Goal: Transaction & Acquisition: Purchase product/service

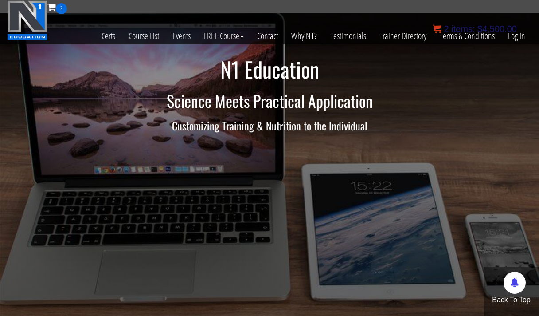
click at [501, 29] on bdi "$ 4,500.00" at bounding box center [497, 29] width 39 height 10
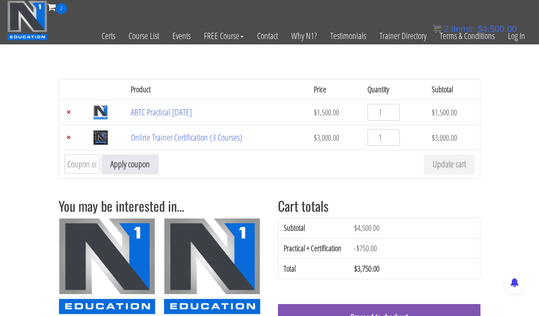
click at [35, 20] on img at bounding box center [27, 20] width 40 height 40
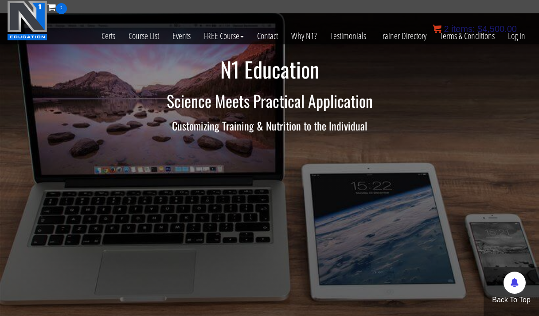
click at [469, 26] on span "items:" at bounding box center [464, 29] width 24 height 10
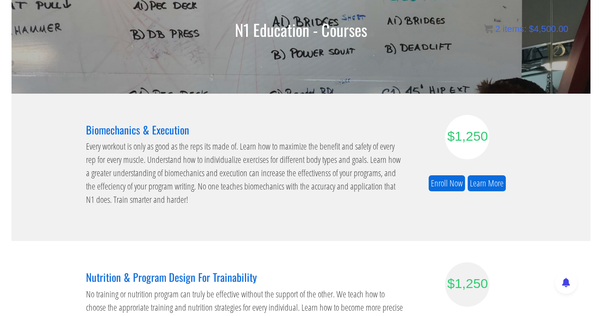
scroll to position [22, 0]
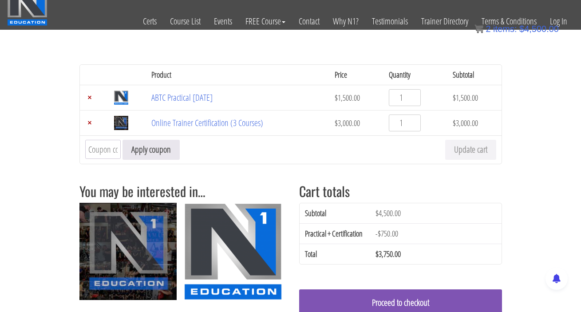
scroll to position [16, 0]
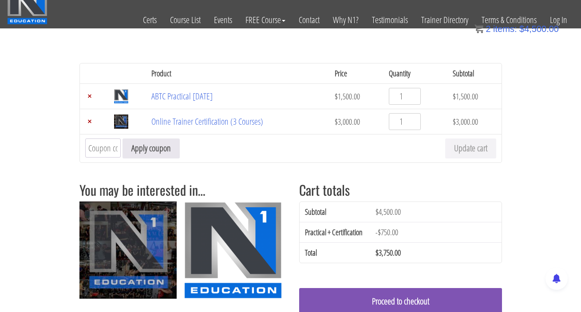
click at [109, 150] on input "Coupon:" at bounding box center [102, 147] width 35 height 19
type input "N1Education"
click at [141, 148] on button "Apply coupon" at bounding box center [150, 148] width 57 height 20
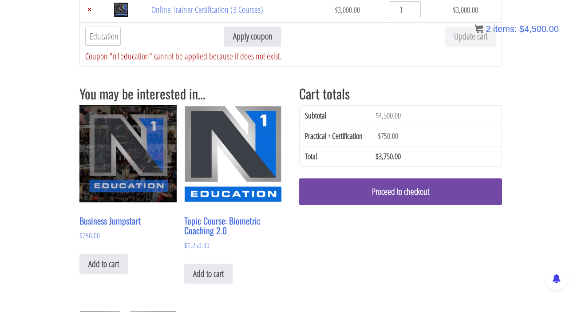
scroll to position [0, 0]
click at [422, 189] on link "Proceed to checkout" at bounding box center [400, 191] width 203 height 27
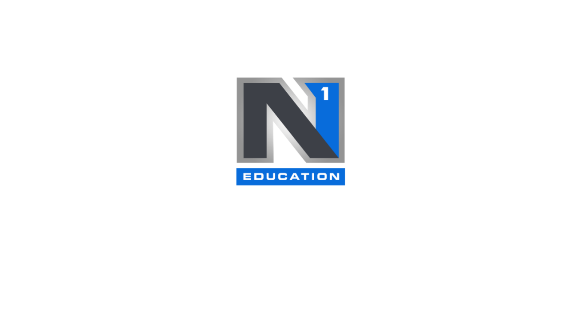
select select "NY"
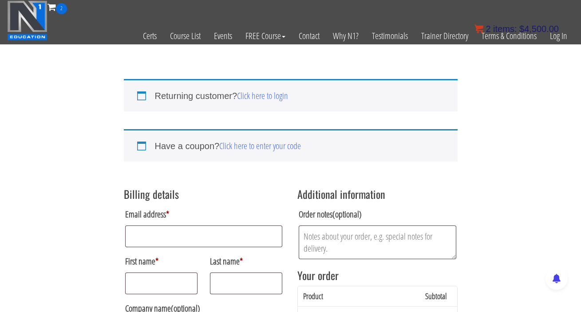
click at [529, 28] on bdi "$ 4,500.00" at bounding box center [538, 29] width 39 height 10
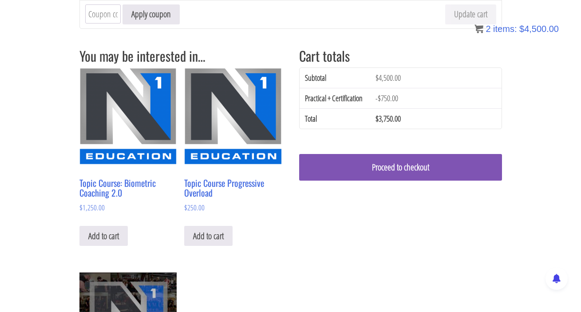
scroll to position [150, 0]
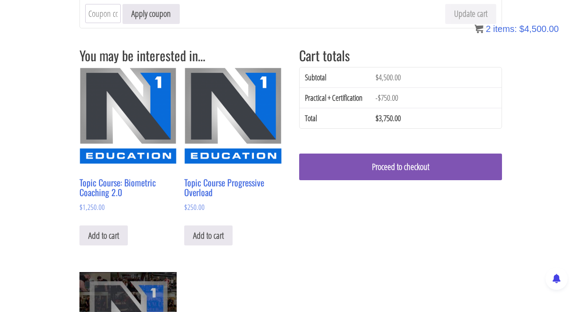
click at [410, 185] on div "Proceed to checkout" at bounding box center [400, 203] width 203 height 145
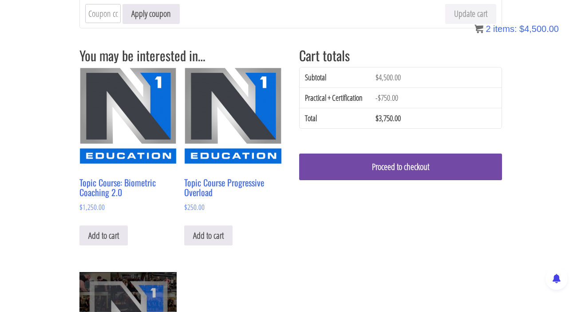
click at [410, 172] on link "Proceed to checkout" at bounding box center [400, 166] width 203 height 27
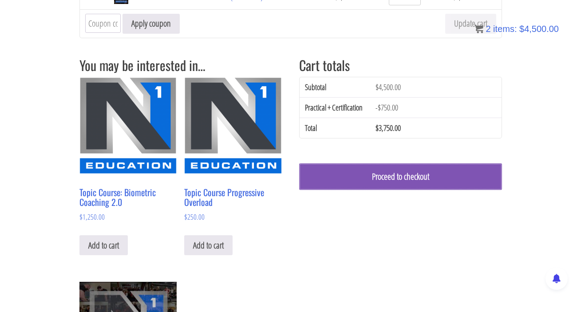
scroll to position [137, 0]
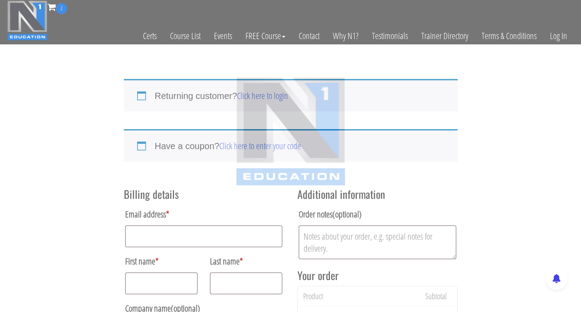
select select "NY"
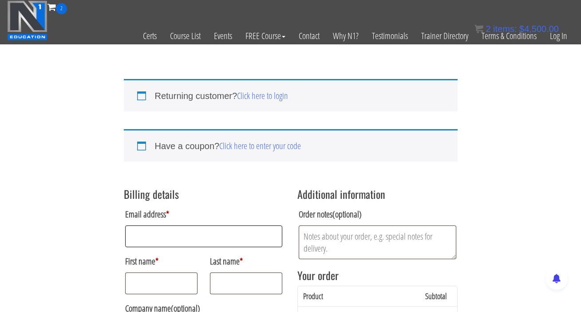
click at [188, 243] on input "Email address *" at bounding box center [203, 236] width 157 height 22
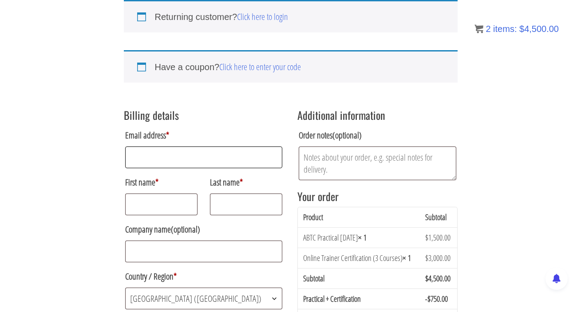
scroll to position [79, 0]
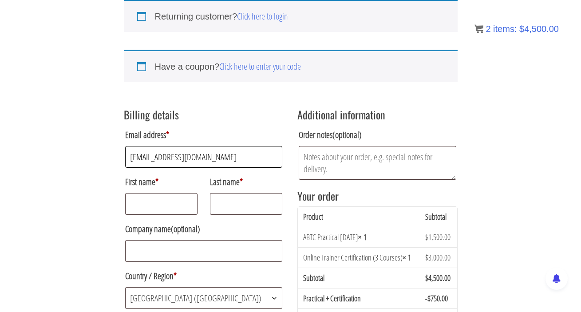
type input "elleryandrew@gmail.com"
click at [178, 210] on input "First name *" at bounding box center [161, 204] width 73 height 22
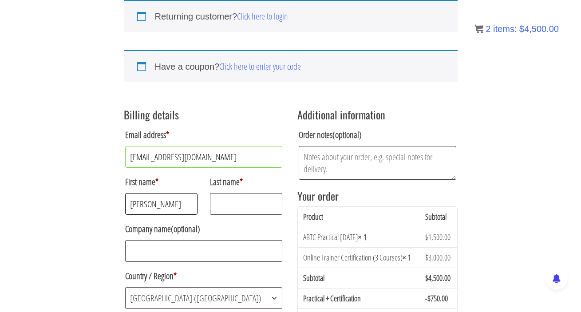
type input "Ellery"
type input "Andrew"
click at [180, 239] on p "Company name (optional)" at bounding box center [204, 241] width 160 height 44
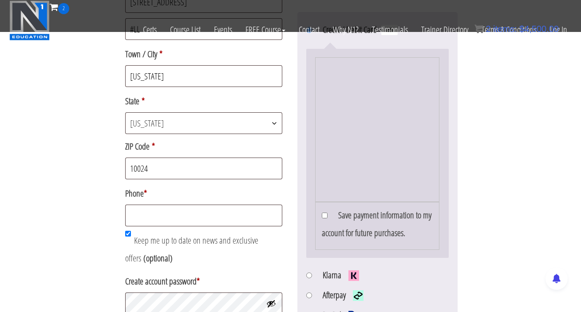
scroll to position [364, 0]
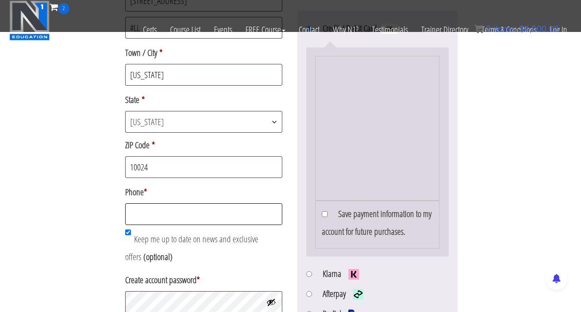
click at [185, 214] on input "Phone *" at bounding box center [203, 214] width 157 height 22
type input "2086025044"
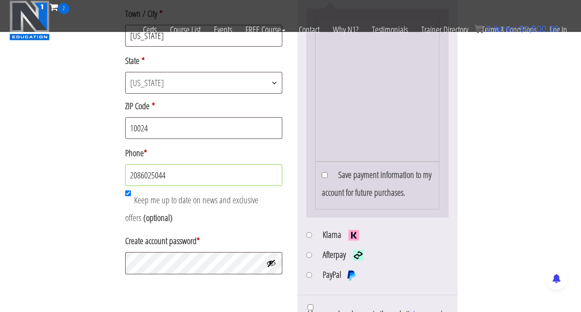
scroll to position [426, 0]
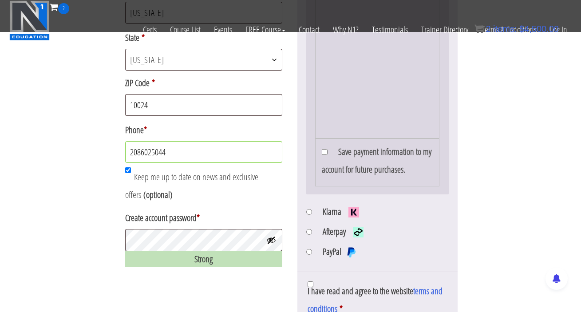
click at [268, 241] on button "Show password" at bounding box center [271, 240] width 10 height 10
click at [268, 241] on button "Hide password" at bounding box center [271, 240] width 10 height 10
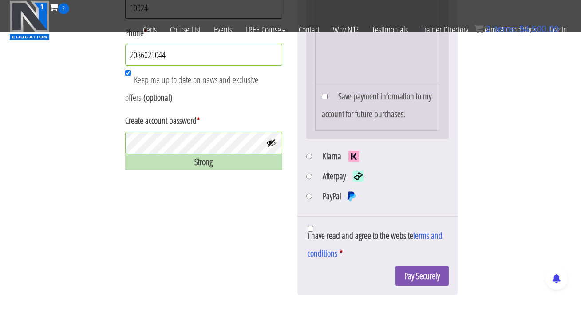
scroll to position [552, 0]
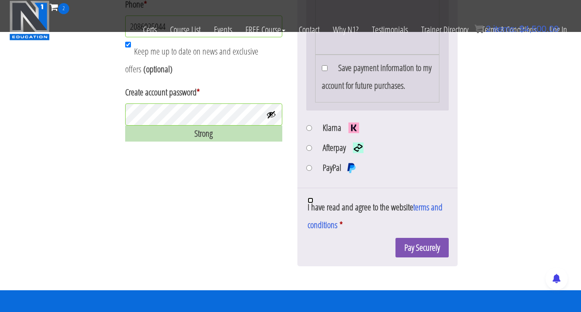
click at [310, 202] on input "I have read and agree to the website terms and conditions *" at bounding box center [310, 200] width 6 height 6
checkbox input "true"
click at [425, 248] on button "Pay Securely" at bounding box center [421, 248] width 53 height 20
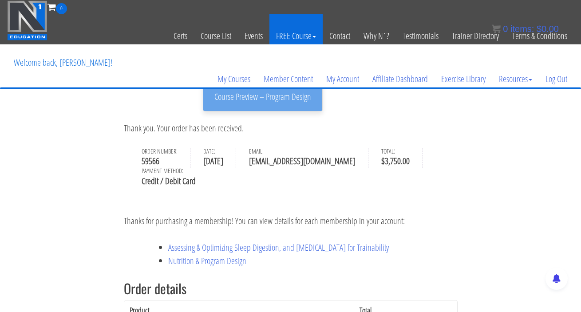
click at [291, 37] on link "FREE Course" at bounding box center [295, 35] width 53 height 43
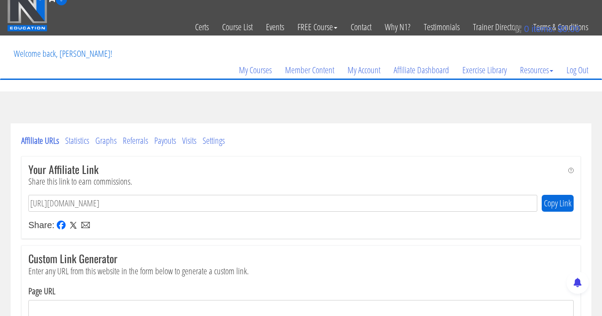
scroll to position [13, 0]
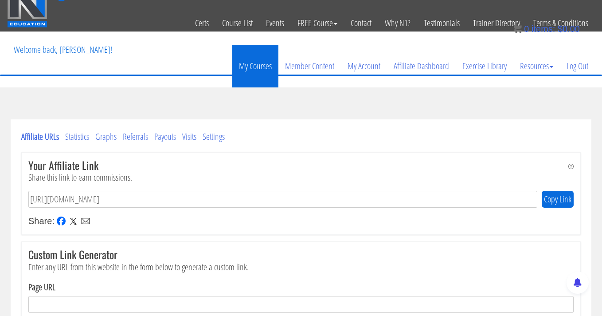
click at [252, 67] on link "My Courses" at bounding box center [255, 66] width 46 height 43
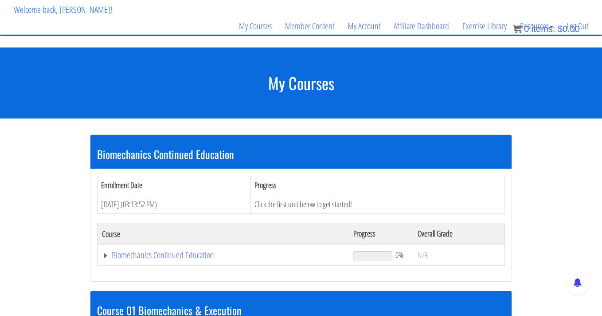
scroll to position [67, 0]
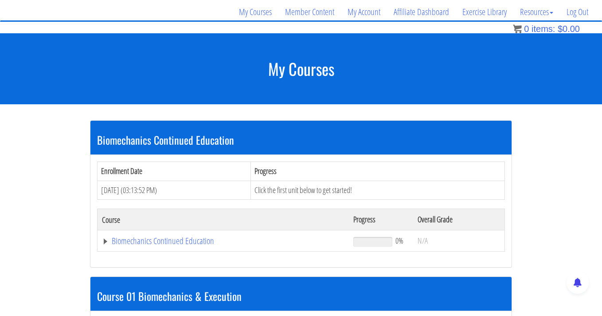
click at [294, 190] on td "Click the first unit below to get started!" at bounding box center [378, 190] width 254 height 19
click at [165, 241] on link "Biomechanics Continued Education" at bounding box center [223, 240] width 243 height 9
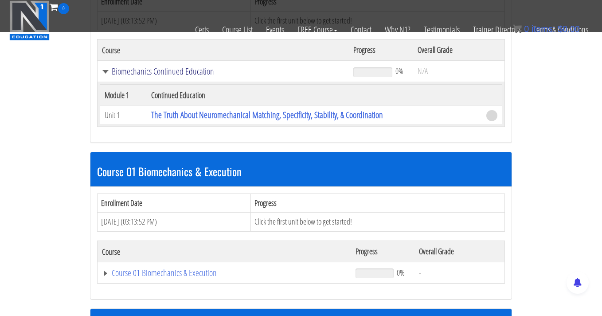
scroll to position [181, 0]
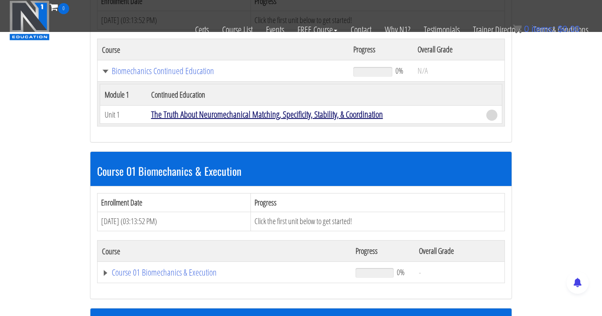
click at [227, 117] on link "The Truth About Neuromechanical Matching, Specificity, Stability, & Coordination" at bounding box center [267, 114] width 232 height 12
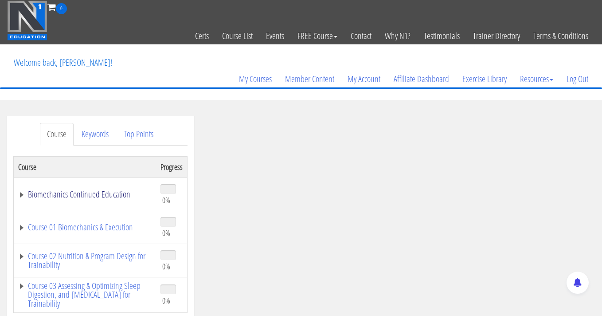
click at [114, 196] on link "Biomechanics Continued Education" at bounding box center [85, 194] width 134 height 9
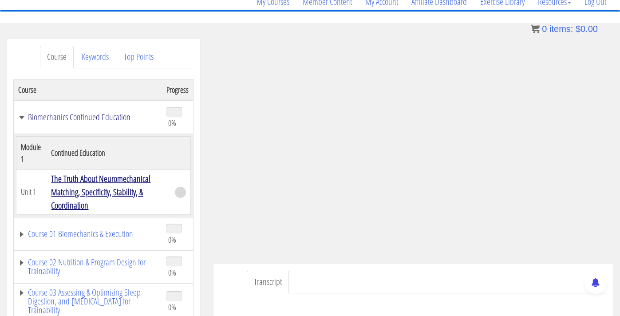
scroll to position [78, 0]
